Goal: Transaction & Acquisition: Purchase product/service

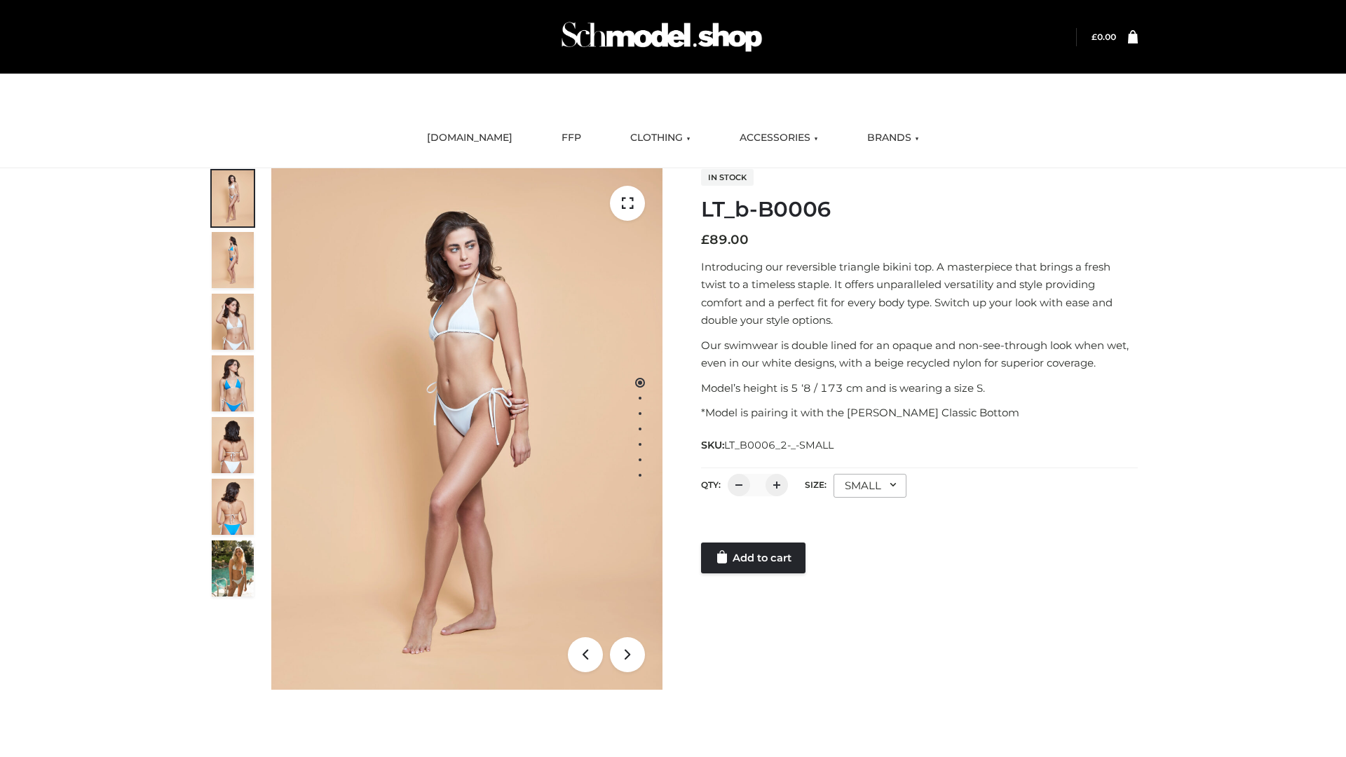
click at [755, 558] on link "Add to cart" at bounding box center [753, 558] width 104 height 31
